Goal: Task Accomplishment & Management: Manage account settings

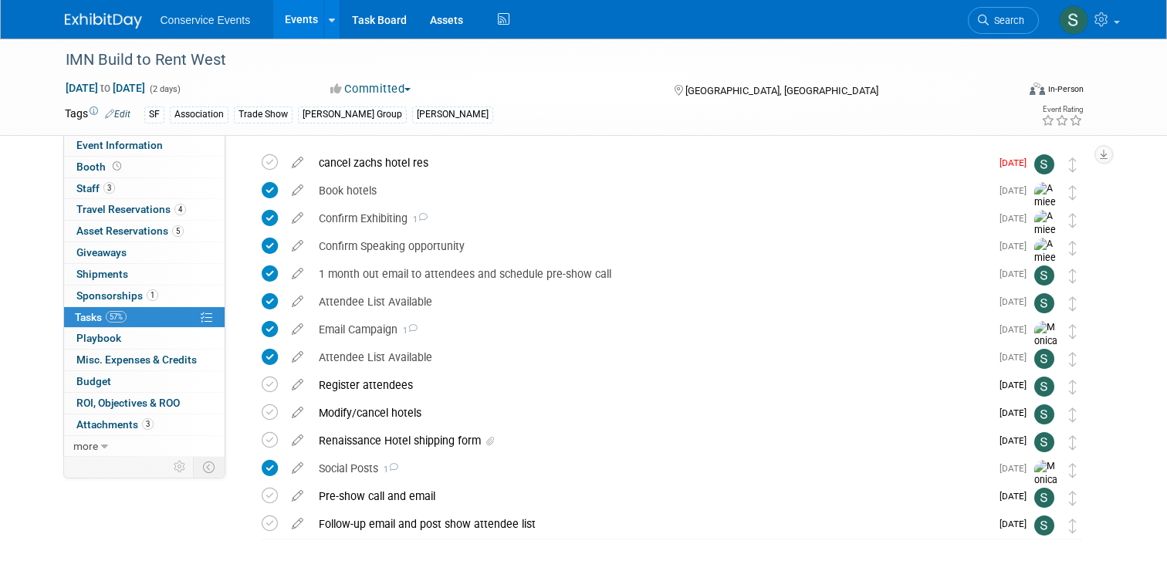
click at [117, 17] on img at bounding box center [103, 20] width 77 height 15
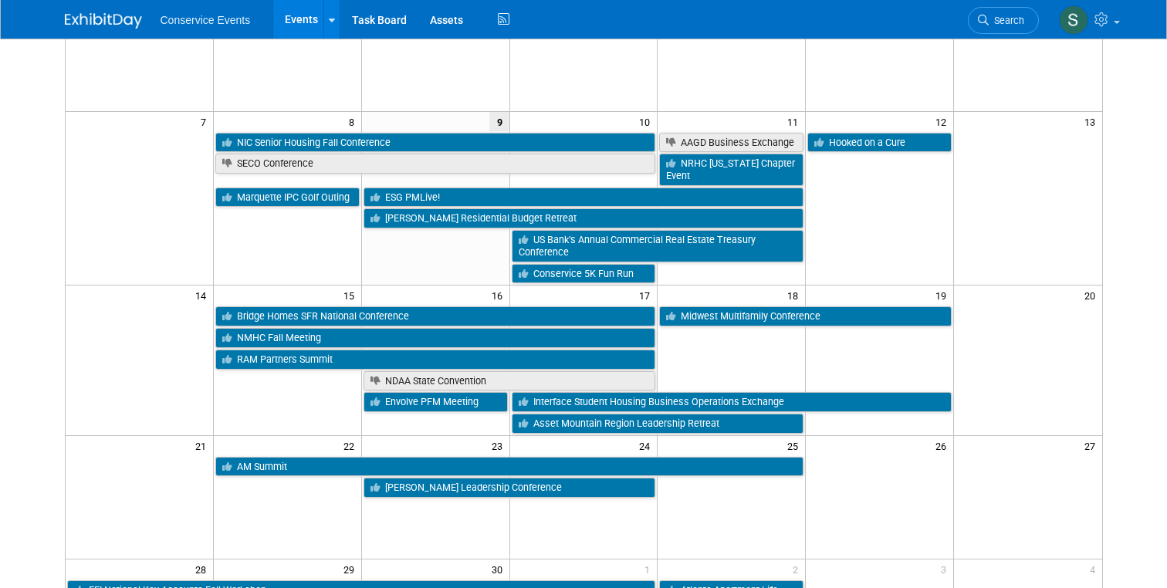
scroll to position [185, 0]
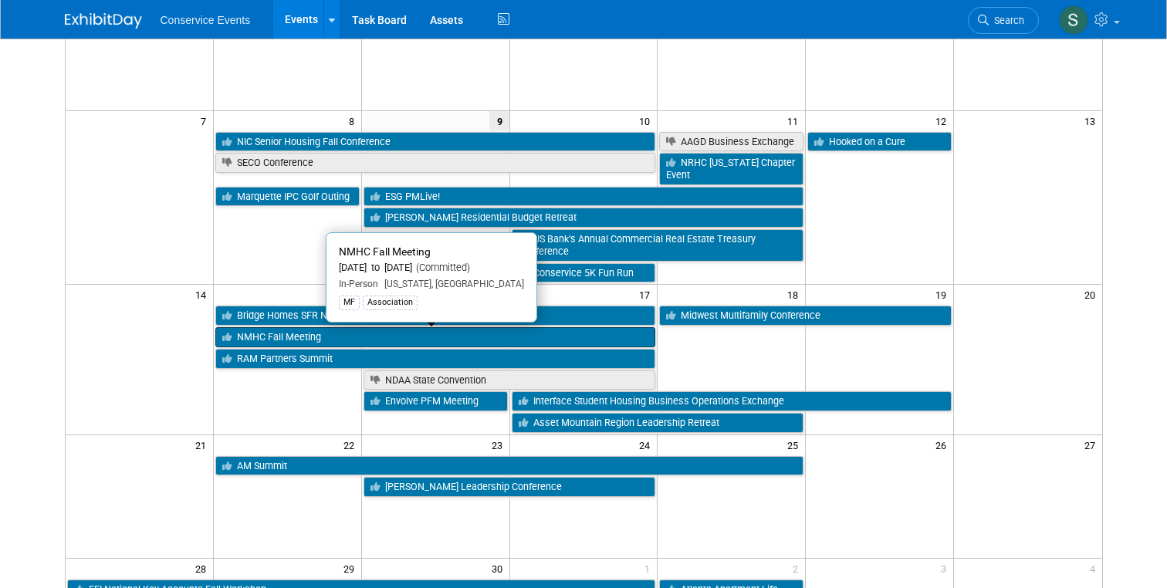
click at [274, 337] on link "NMHC Fall Meeting" at bounding box center [435, 337] width 441 height 20
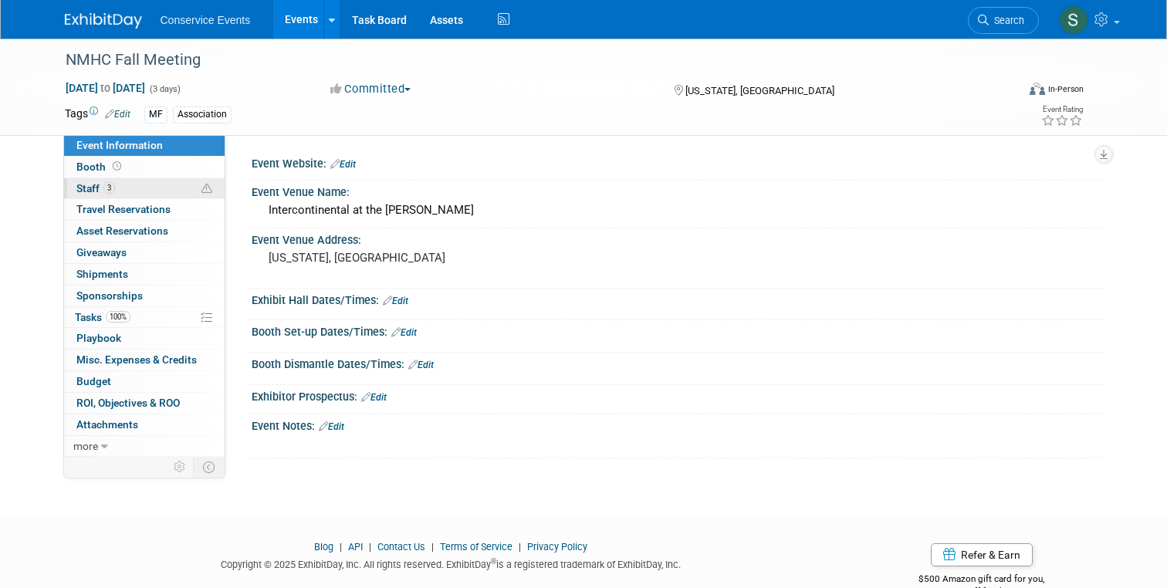
click at [88, 182] on span "Staff 3" at bounding box center [95, 188] width 39 height 12
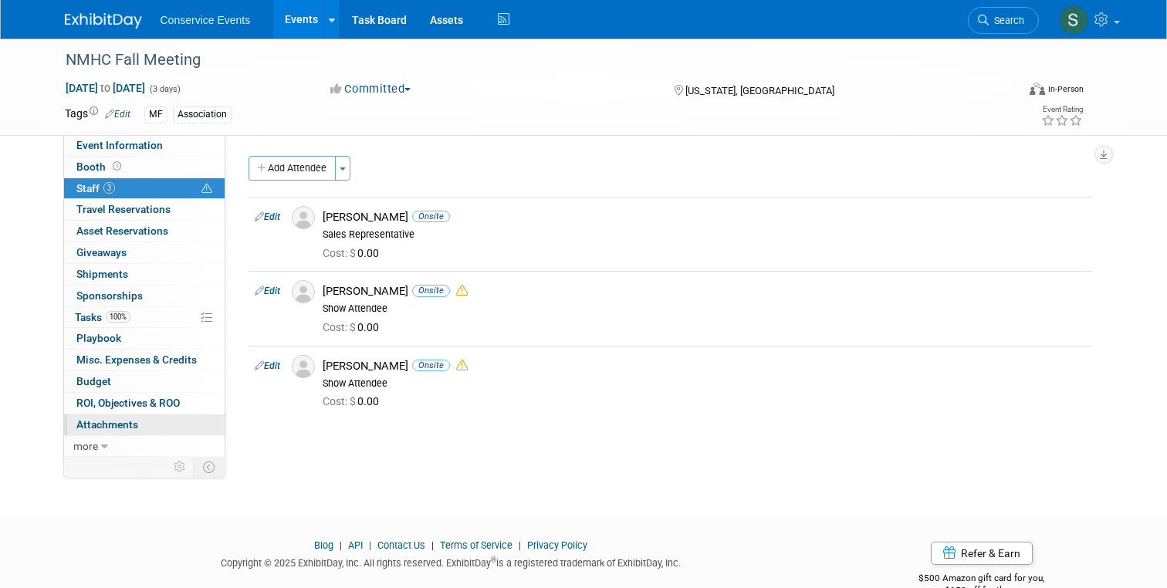
click at [107, 425] on span "Attachments 0" at bounding box center [107, 424] width 62 height 12
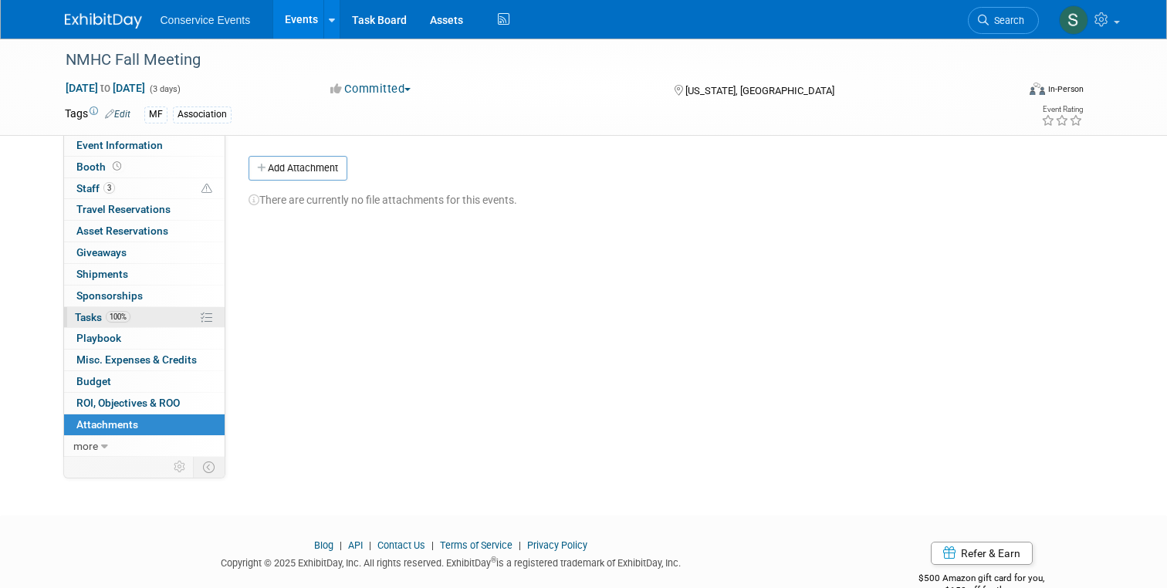
click at [93, 320] on span "Tasks 100%" at bounding box center [103, 317] width 56 height 12
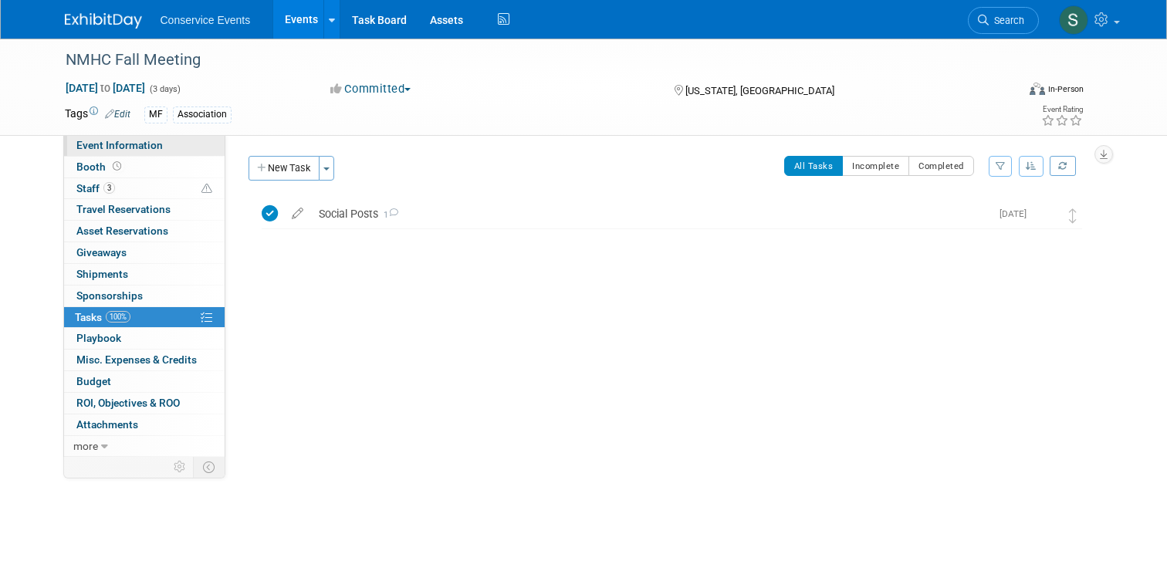
click at [100, 146] on span "Event Information" at bounding box center [119, 145] width 86 height 12
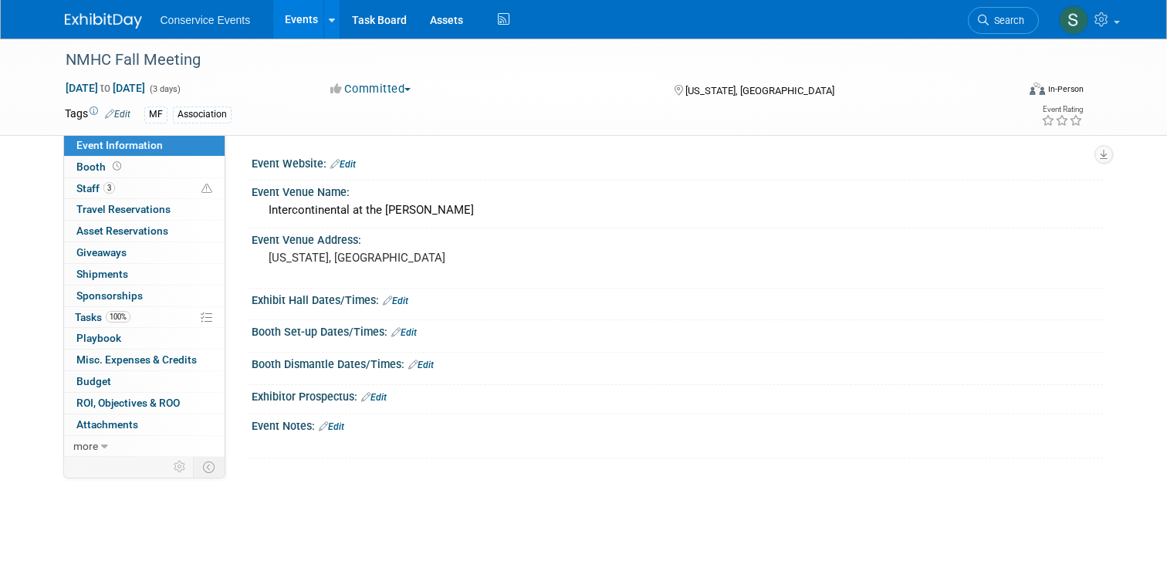
click at [342, 427] on link "Edit" at bounding box center [331, 427] width 25 height 11
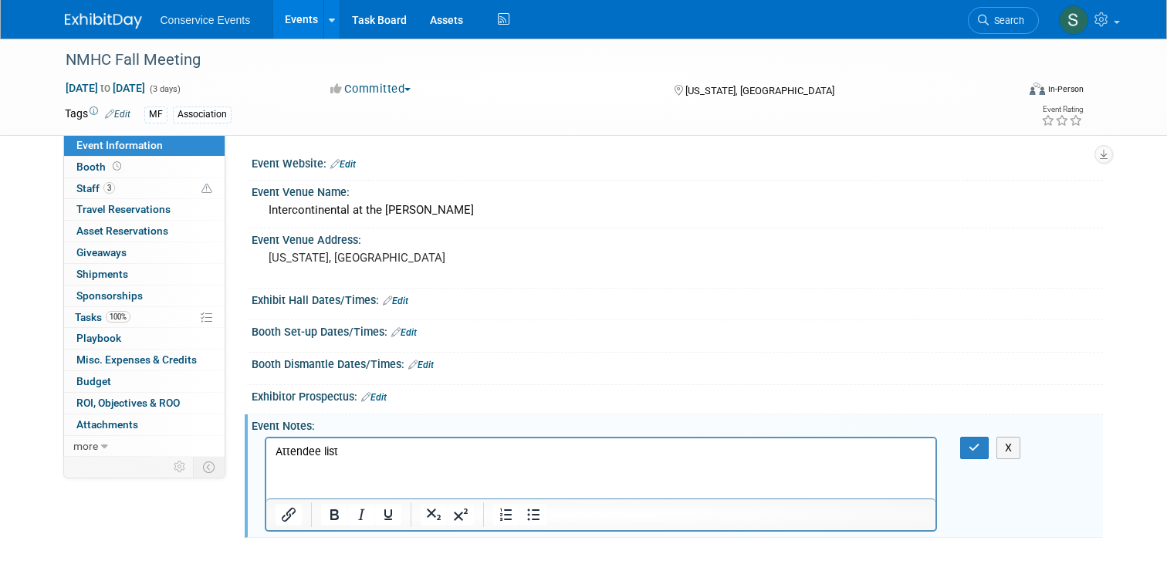
click at [300, 454] on p "Attendee list" at bounding box center [601, 451] width 652 height 15
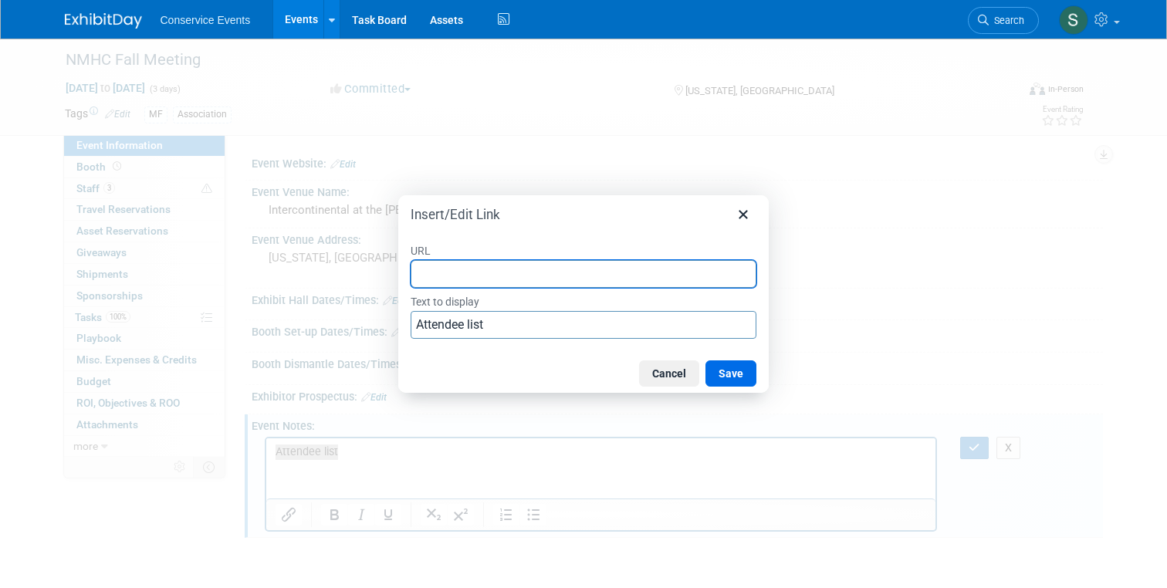
paste input "https://docs.google.com/spreadsheets/d/114FMYzTKytp4VwMpmQCfh5VDxc29xuLGzAd1z3U…"
type input "https://docs.google.com/spreadsheets/d/114FMYzTKytp4VwMpmQCfh5VDxc29xuLGzAd1z3U…"
click at [717, 383] on button "Save" at bounding box center [731, 374] width 51 height 26
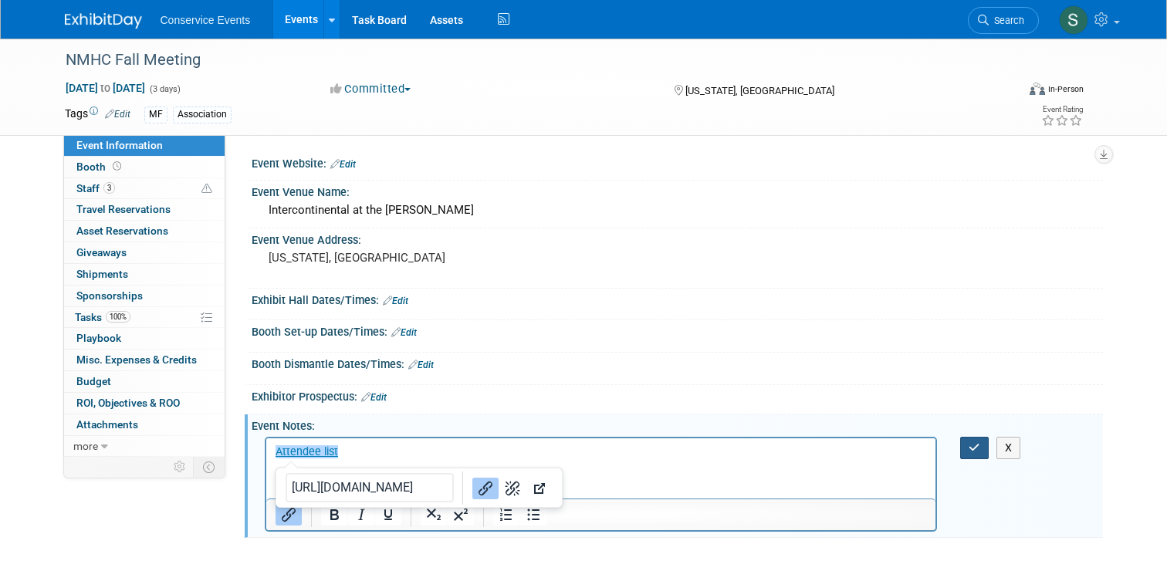
click at [980, 448] on button "button" at bounding box center [974, 448] width 29 height 22
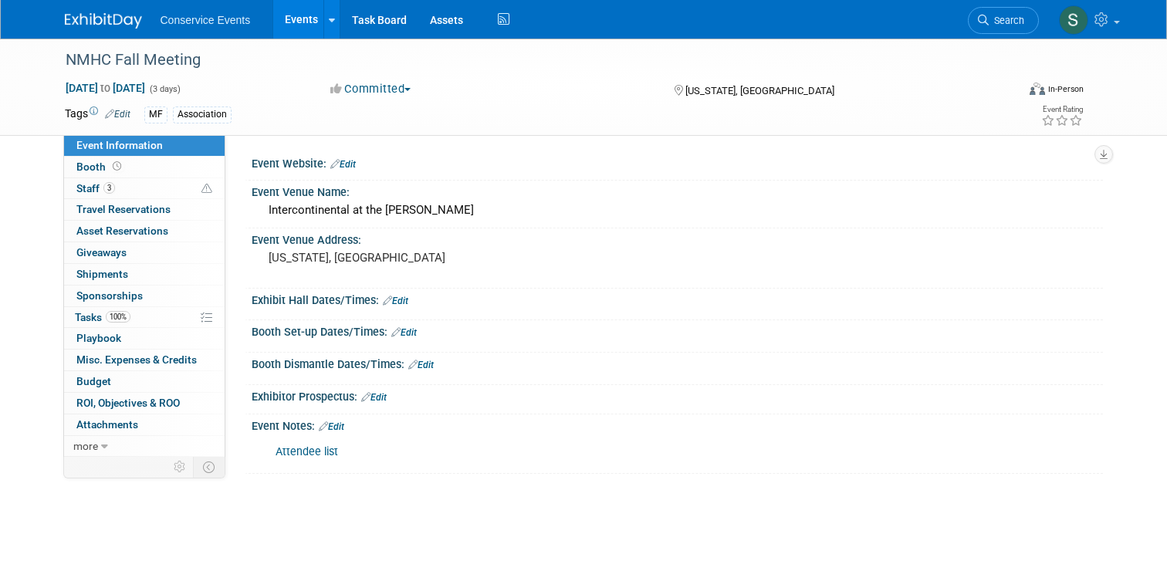
click at [325, 422] on icon at bounding box center [323, 427] width 9 height 10
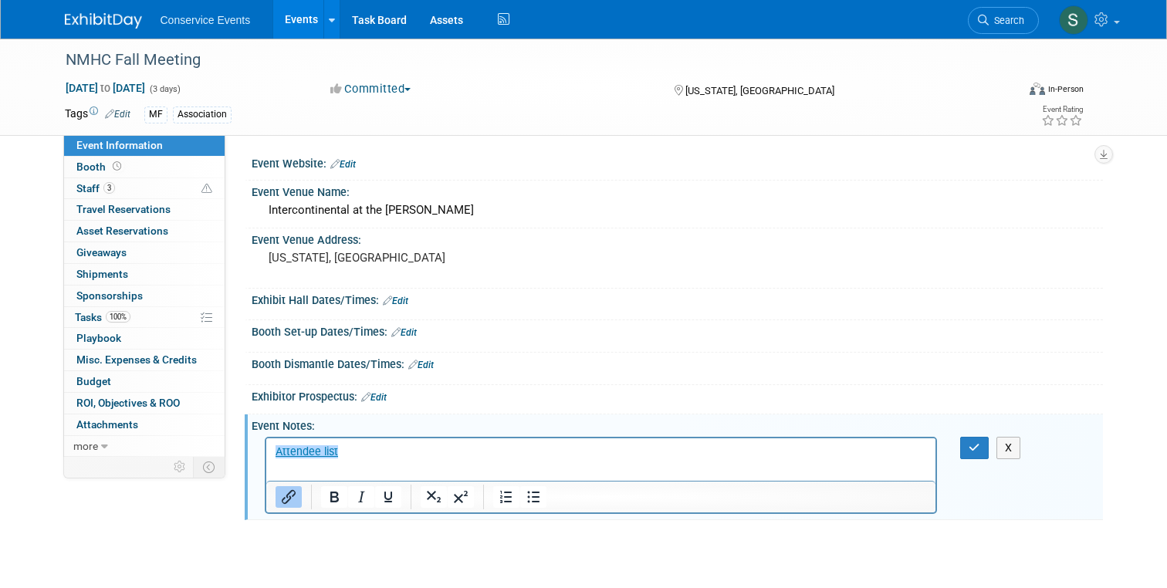
scroll to position [0, 0]
click at [374, 459] on html "﻿Attendee list" at bounding box center [601, 449] width 670 height 22
drag, startPoint x: 369, startPoint y: 455, endPoint x: 612, endPoint y: 893, distance: 501.4
click at [369, 455] on p "Attendee list﻿" at bounding box center [601, 451] width 652 height 15
click at [273, 454] on html "Attendee list﻿" at bounding box center [601, 449] width 670 height 22
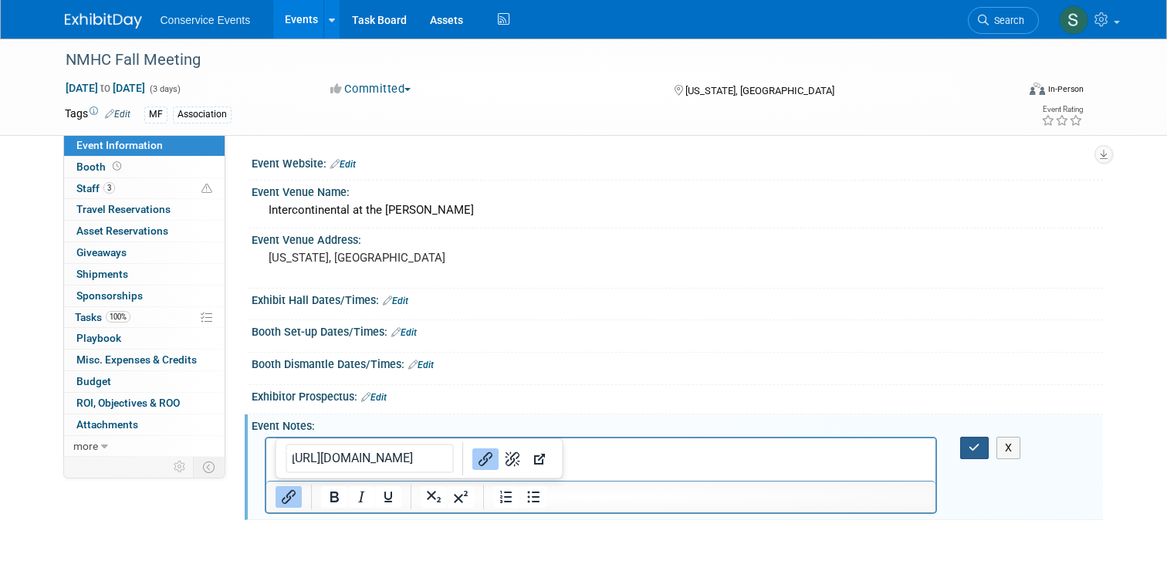
click at [978, 446] on icon "button" at bounding box center [975, 447] width 12 height 11
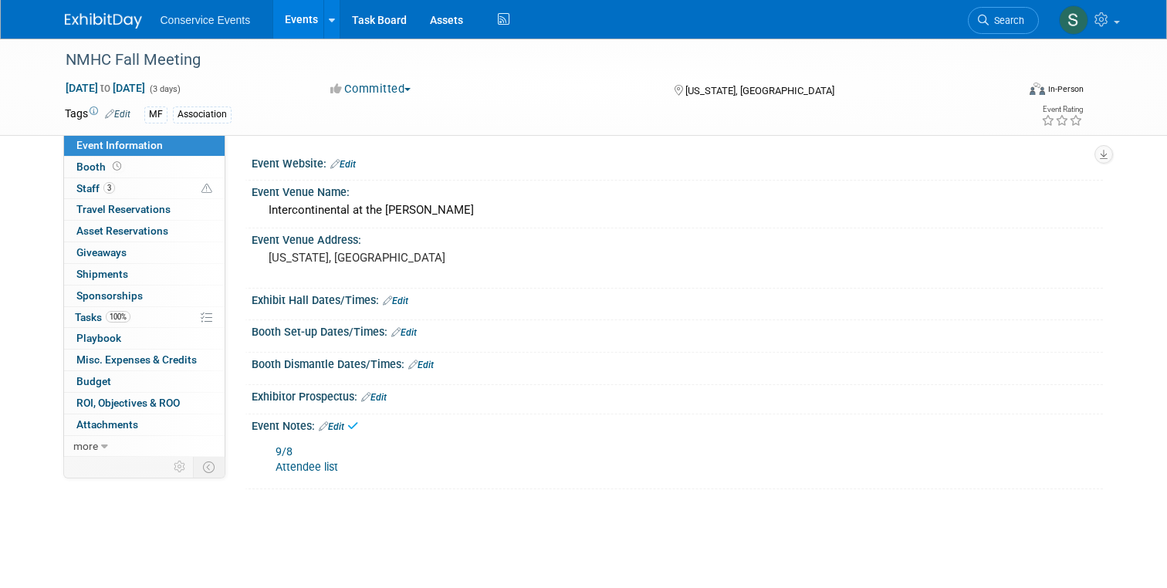
click at [341, 428] on link "Edit" at bounding box center [331, 427] width 25 height 11
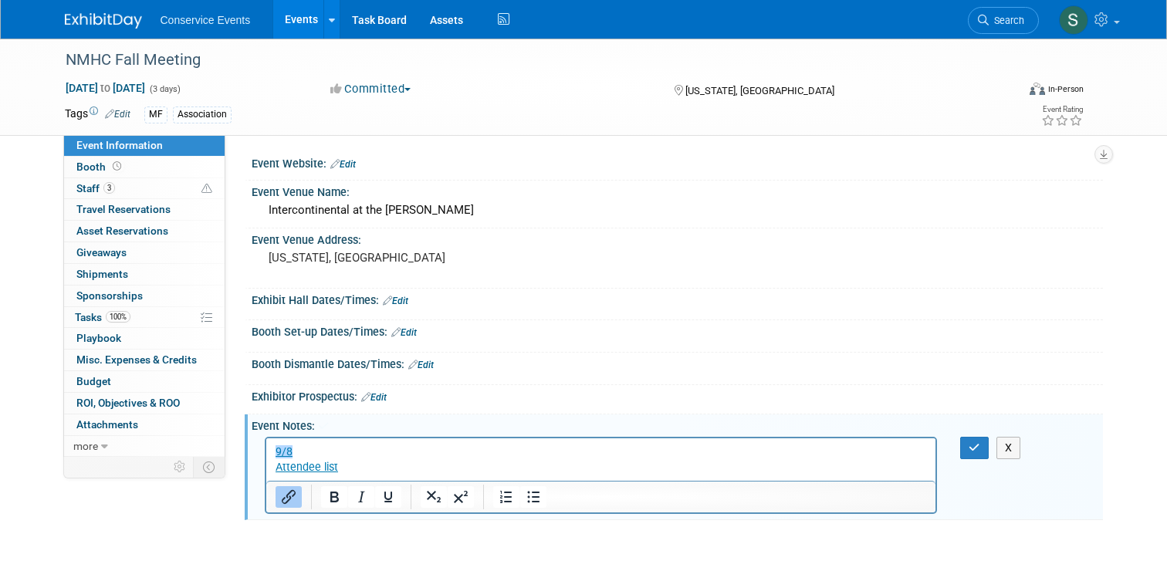
click at [273, 471] on html "﻿9/8 Attendee list" at bounding box center [601, 456] width 670 height 37
click at [271, 469] on html "9/8 ﻿Attendee list" at bounding box center [601, 456] width 670 height 37
click at [276, 470] on link "﻿Attendee list" at bounding box center [306, 466] width 63 height 13
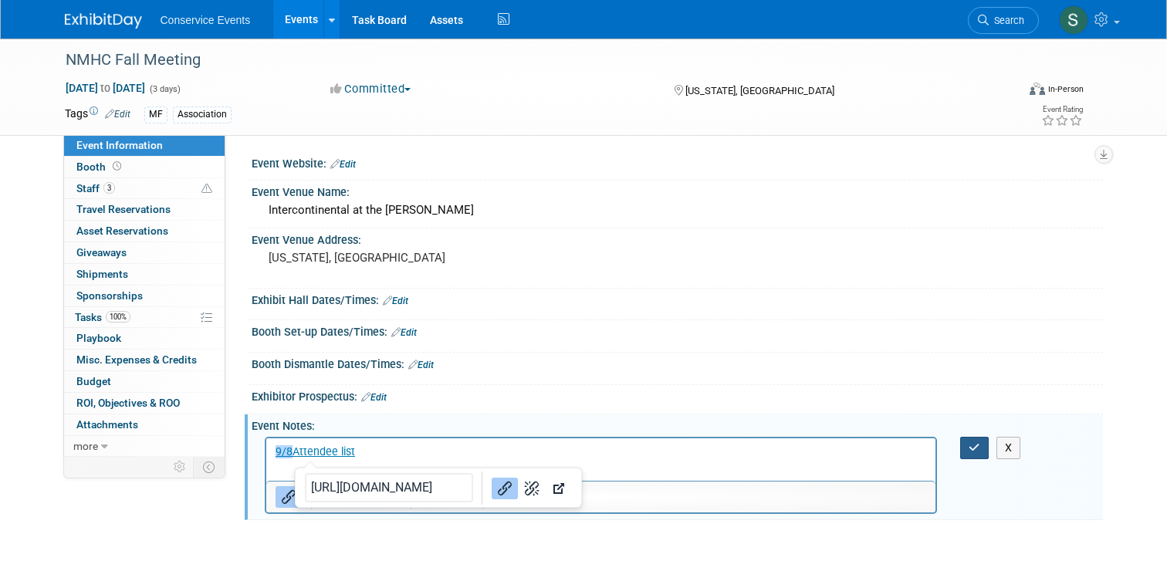
click at [979, 445] on icon "button" at bounding box center [975, 447] width 12 height 11
